Goal: Task Accomplishment & Management: Manage account settings

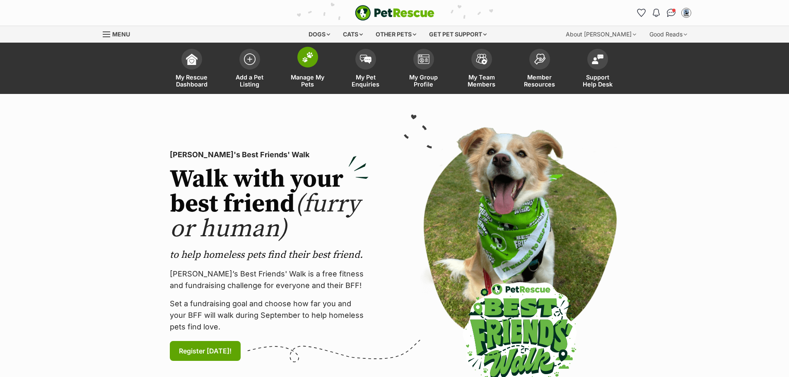
click at [306, 58] on img at bounding box center [308, 57] width 12 height 11
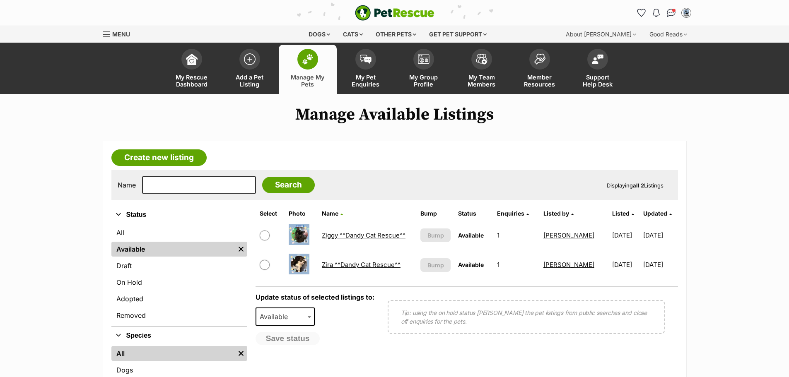
click at [374, 234] on link "Ziggy ^^Dandy Cat Rescue^^" at bounding box center [364, 235] width 84 height 8
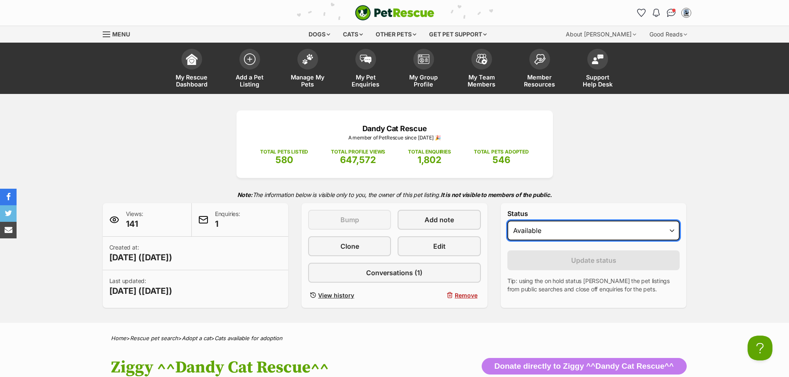
click at [671, 231] on select "Draft - not available as listing has enquires Available On hold Adopted" at bounding box center [593, 231] width 173 height 20
select select "on_hold"
click at [507, 221] on select "Draft - not available as listing has enquires Available On hold Adopted" at bounding box center [593, 231] width 173 height 20
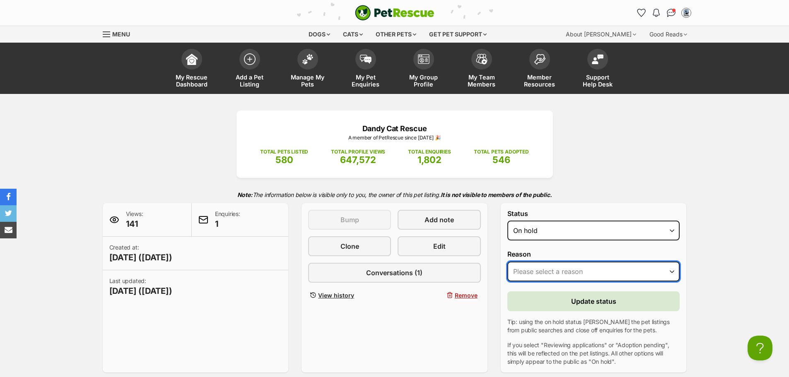
click at [671, 272] on select "Please select a reason Medical reasons Reviewing applications Adoption pending …" at bounding box center [593, 272] width 173 height 20
click at [507, 262] on select "Please select a reason Medical reasons Reviewing applications Adoption pending …" at bounding box center [593, 272] width 173 height 20
drag, startPoint x: 673, startPoint y: 273, endPoint x: 662, endPoint y: 280, distance: 13.2
click at [673, 273] on select "Please select a reason Medical reasons Reviewing applications Adoption pending …" at bounding box center [593, 272] width 173 height 20
click at [507, 262] on select "Please select a reason Medical reasons Reviewing applications Adoption pending …" at bounding box center [593, 272] width 173 height 20
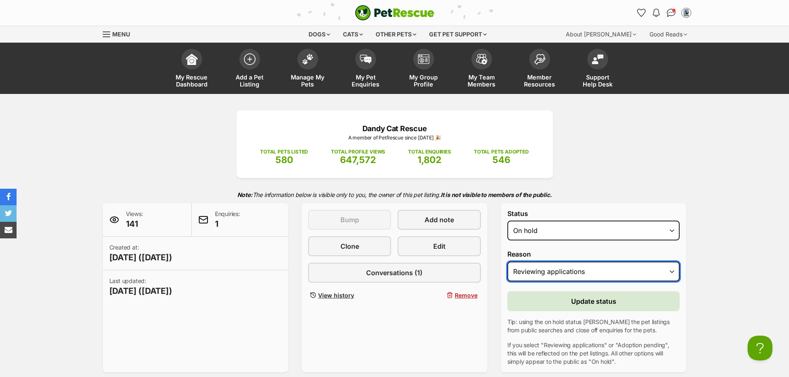
click at [672, 270] on select "Please select a reason Medical reasons Reviewing applications Adoption pending …" at bounding box center [593, 272] width 173 height 20
select select "other"
click at [507, 262] on select "Please select a reason Medical reasons Reviewing applications Adoption pending …" at bounding box center [593, 272] width 173 height 20
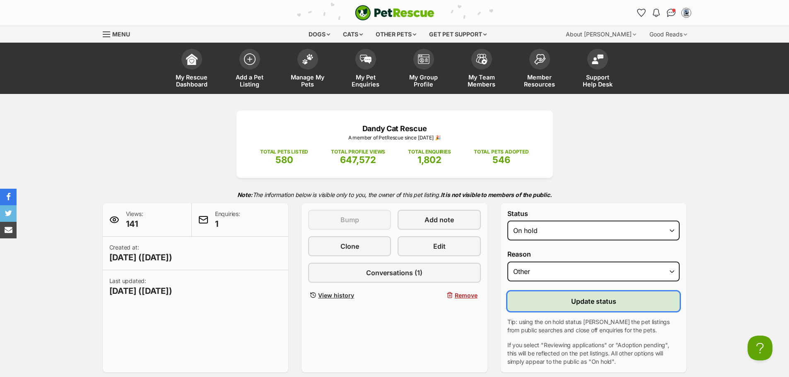
click at [616, 299] on button "Update status" at bounding box center [593, 302] width 173 height 20
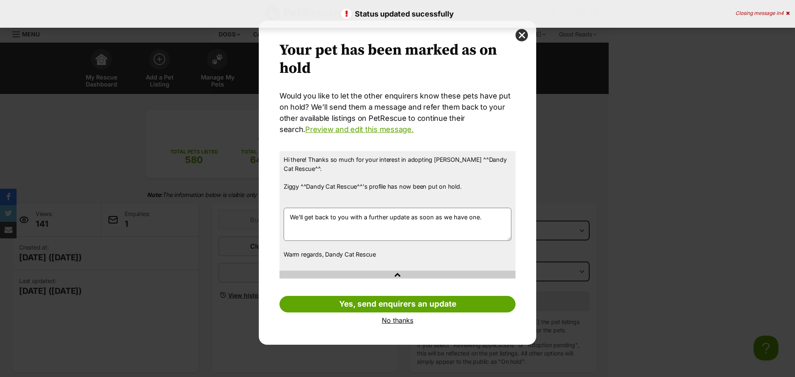
click at [407, 323] on link "No thanks" at bounding box center [398, 320] width 236 height 7
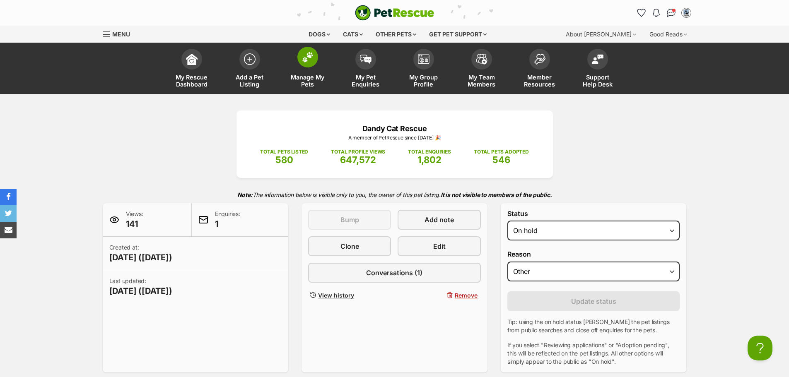
click at [307, 58] on img at bounding box center [308, 57] width 12 height 11
